Goal: Task Accomplishment & Management: Use online tool/utility

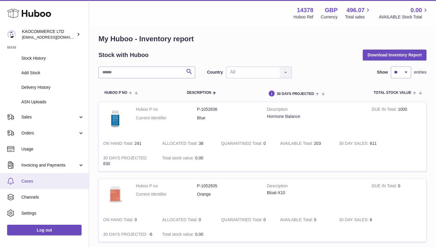
scroll to position [79, 0]
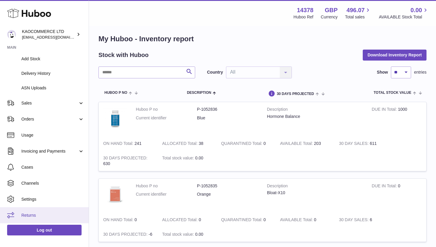
click at [35, 211] on link "Returns" at bounding box center [44, 215] width 89 height 16
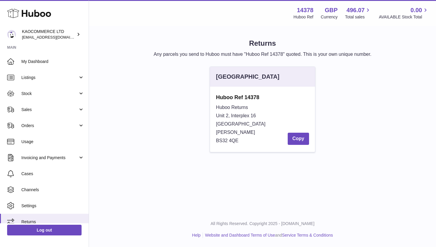
drag, startPoint x: 232, startPoint y: 135, endPoint x: 254, endPoint y: 126, distance: 23.4
click at [216, 99] on div "Huboo Ref 14378 [STREET_ADDRESS][PERSON_NAME] Copy" at bounding box center [262, 119] width 93 height 51
click at [301, 145] on button "Copy" at bounding box center [298, 139] width 21 height 12
click at [233, 96] on strong "Huboo Ref 14378" at bounding box center [262, 97] width 93 height 7
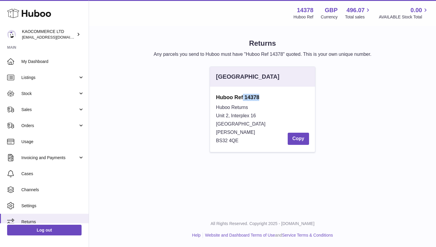
click at [233, 96] on strong "Huboo Ref 14378" at bounding box center [262, 97] width 93 height 7
copy div "Huboo Ref 14378"
